Goal: Information Seeking & Learning: Learn about a topic

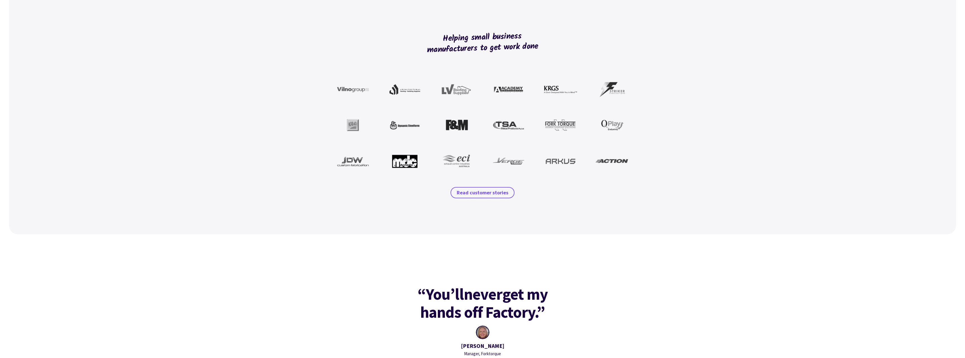
scroll to position [507, 0]
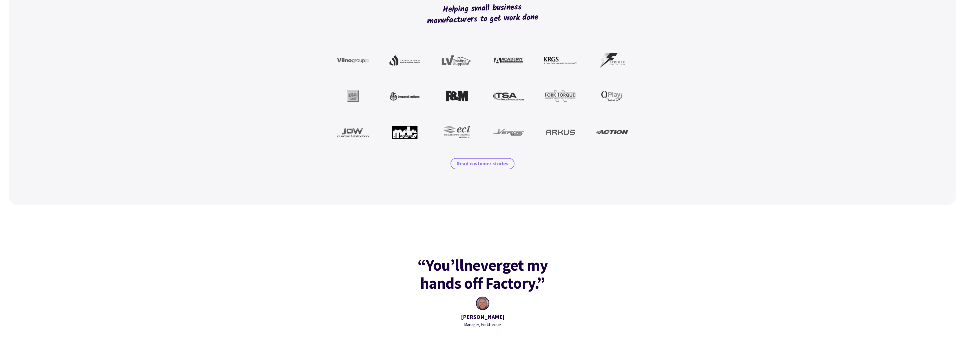
click at [496, 163] on span "Read customer stories" at bounding box center [483, 163] width 52 height 7
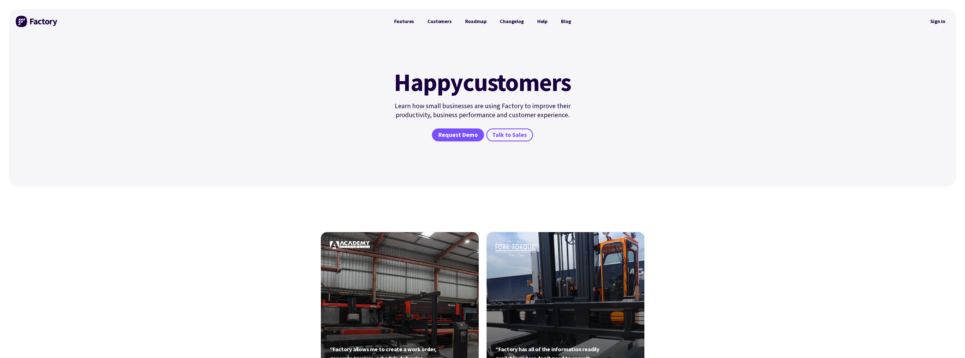
click at [30, 21] on img at bounding box center [37, 21] width 42 height 11
